Goal: Navigation & Orientation: Understand site structure

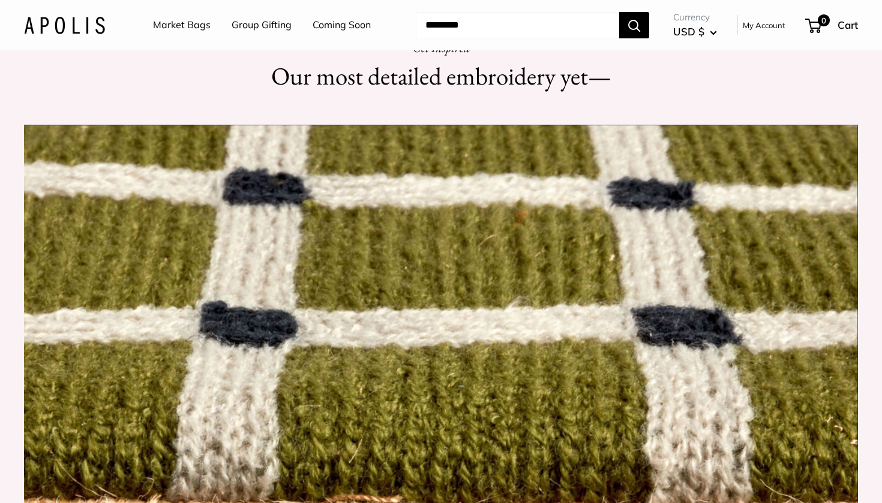
scroll to position [931, 0]
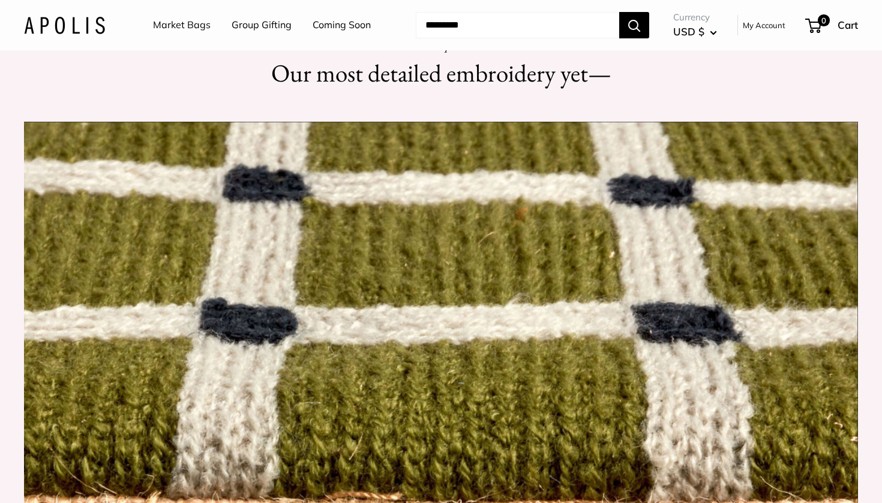
drag, startPoint x: 52, startPoint y: 287, endPoint x: 221, endPoint y: 289, distance: 168.6
drag, startPoint x: 247, startPoint y: 288, endPoint x: 441, endPoint y: 289, distance: 194.4
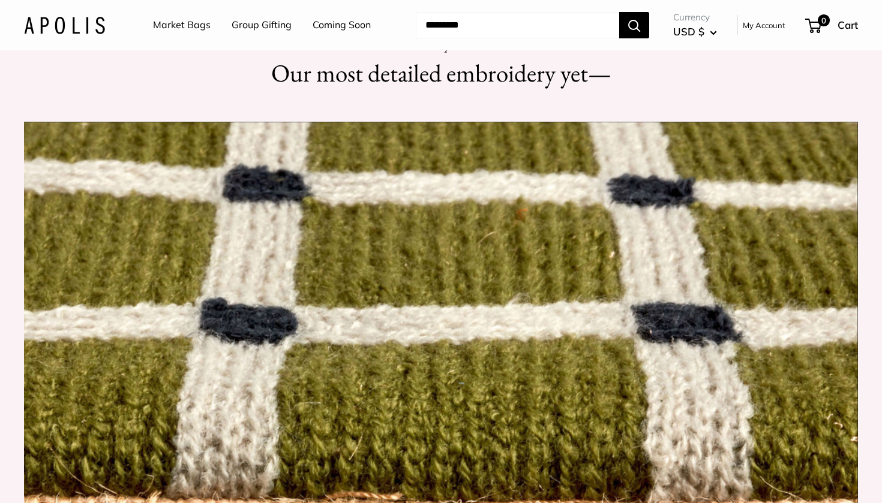
drag, startPoint x: 504, startPoint y: 286, endPoint x: 624, endPoint y: 286, distance: 120.0
drag, startPoint x: 722, startPoint y: 287, endPoint x: 846, endPoint y: 289, distance: 124.2
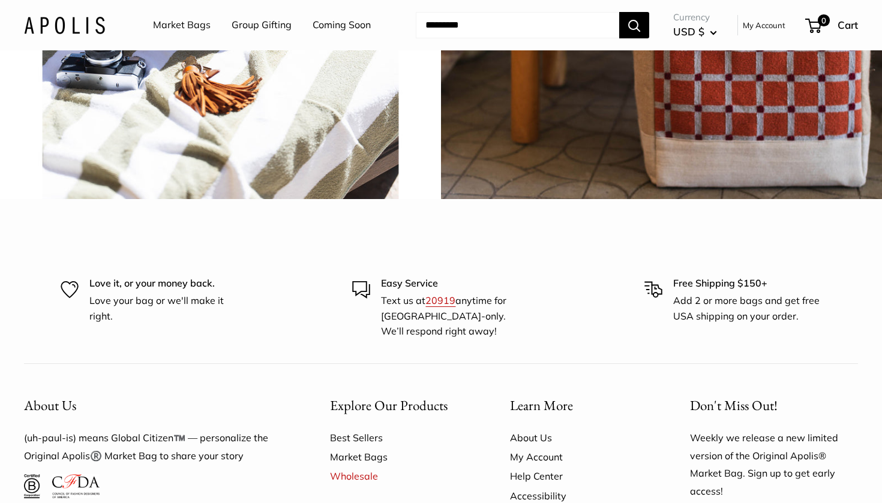
scroll to position [2768, 0]
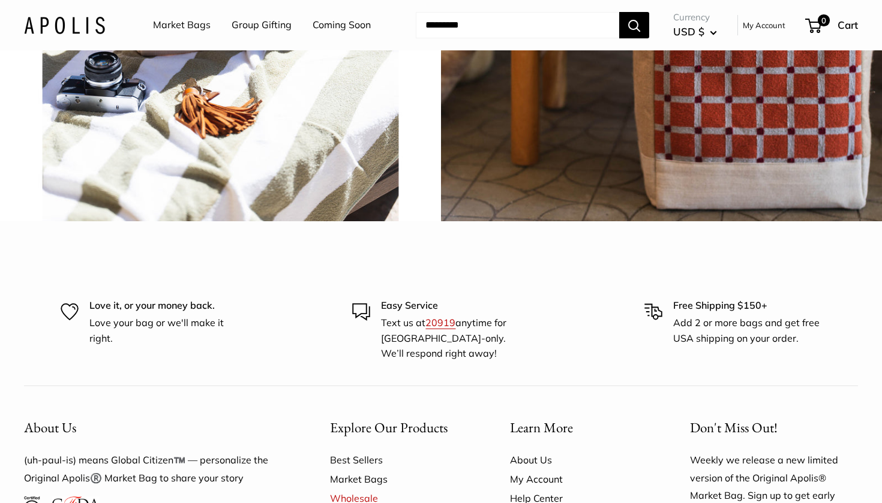
drag, startPoint x: 427, startPoint y: 69, endPoint x: 502, endPoint y: 109, distance: 84.8
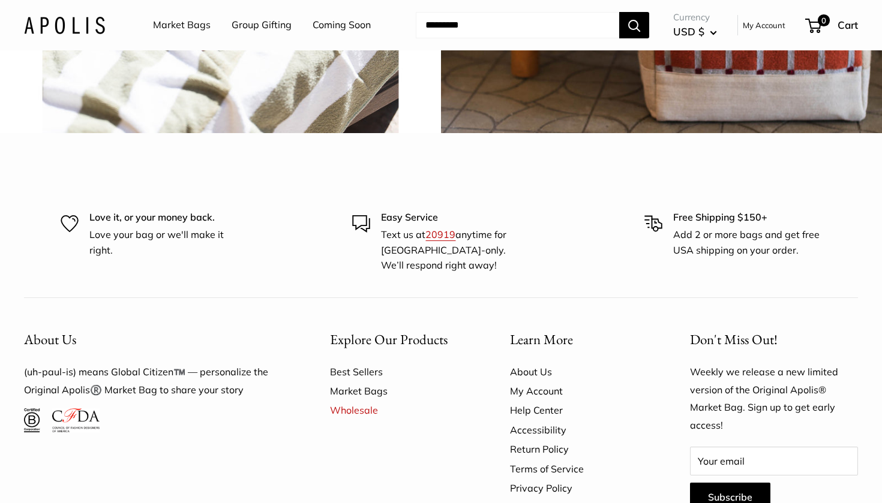
scroll to position [2860, 0]
